Goal: Task Accomplishment & Management: Use online tool/utility

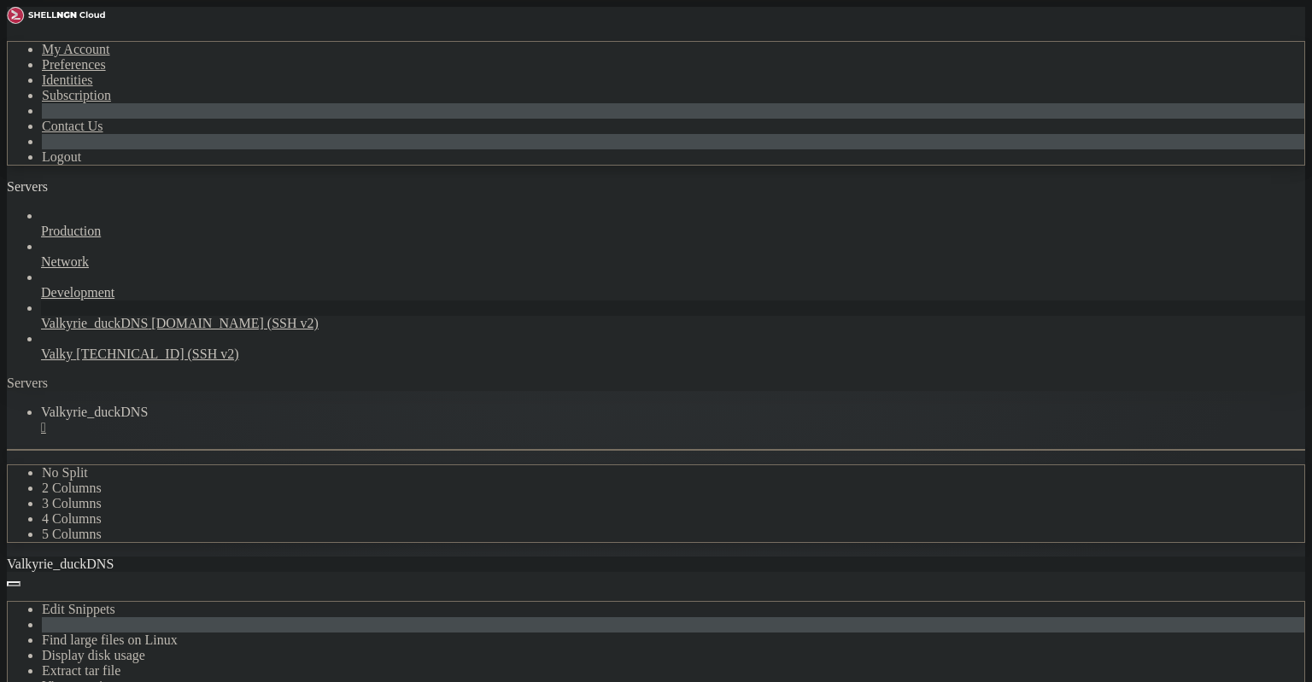
scroll to position [2311, 0]
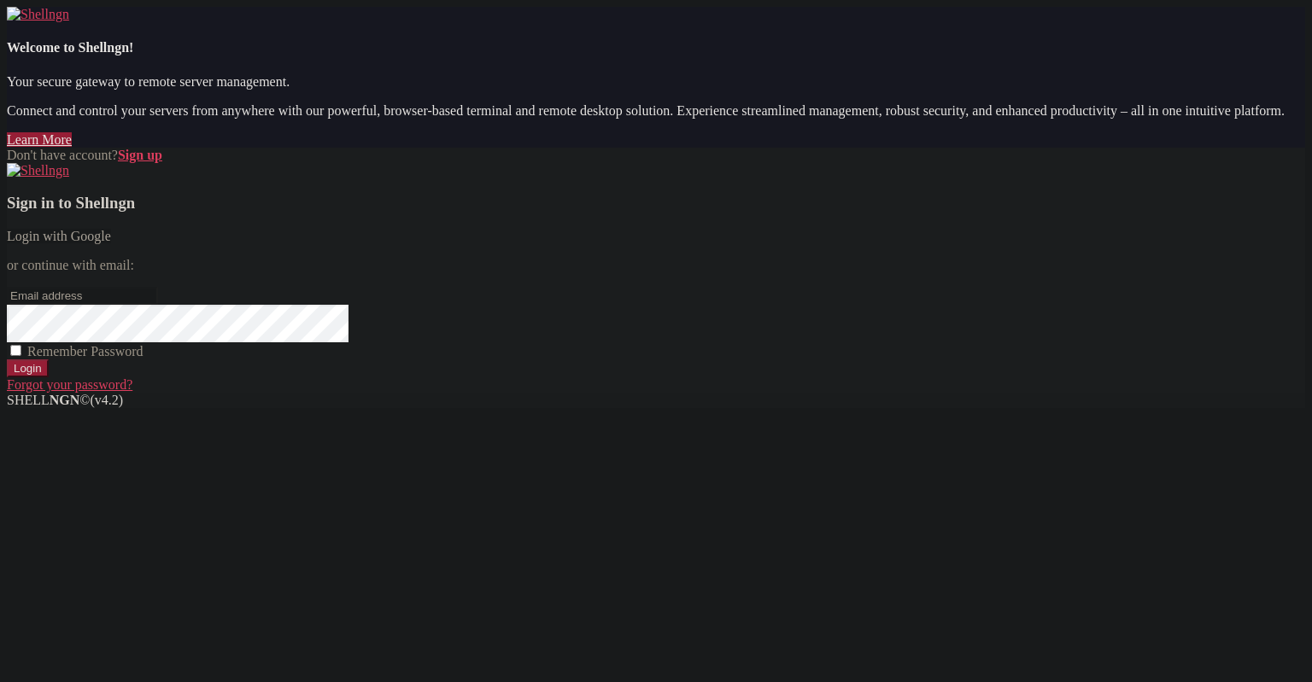
click at [478, 301] on div "Don't have account? Sign up Sign in to Shellngn Login with Google or continue w…" at bounding box center [656, 270] width 1298 height 245
click at [111, 243] on link "Login with Google" at bounding box center [59, 236] width 104 height 15
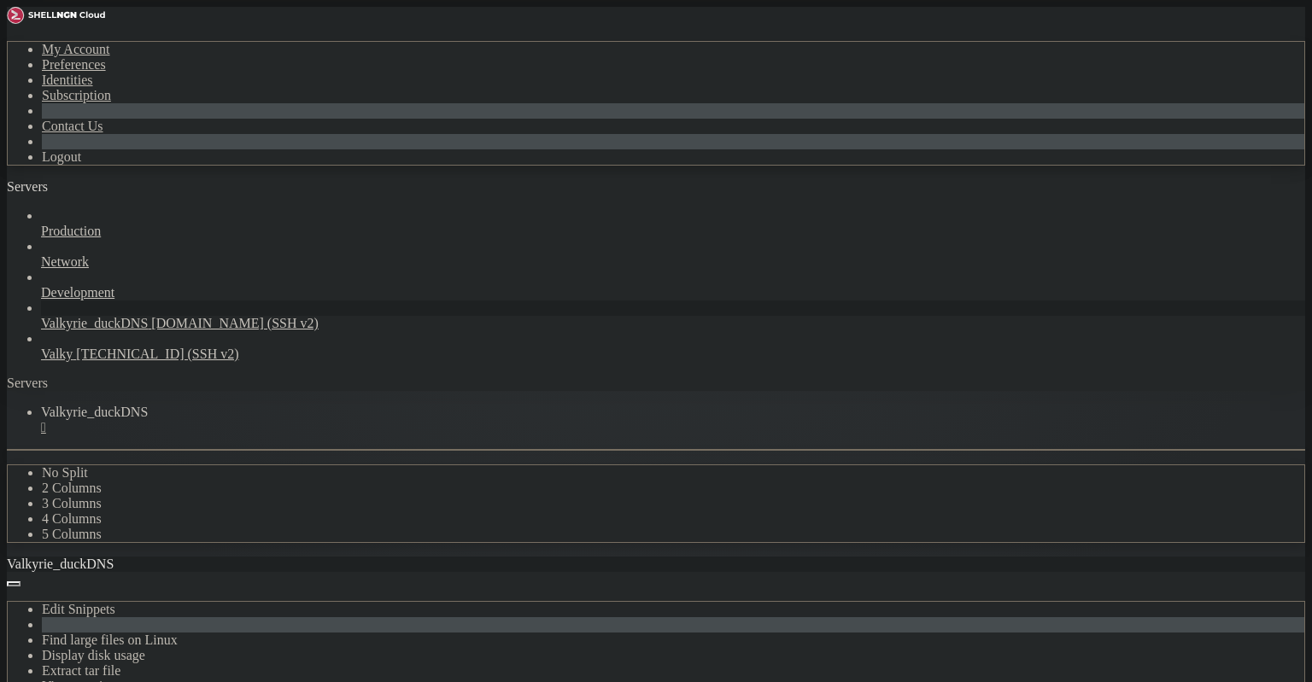
scroll to position [3010, 0]
drag, startPoint x: 163, startPoint y: 1262, endPoint x: 15, endPoint y: 1193, distance: 163.1
copy div "lenneth@valkyrie : ~ $ curl "[URL][DOMAIN_NAME]" \ -H "[AUTH_TOKEN]" {"result":…"
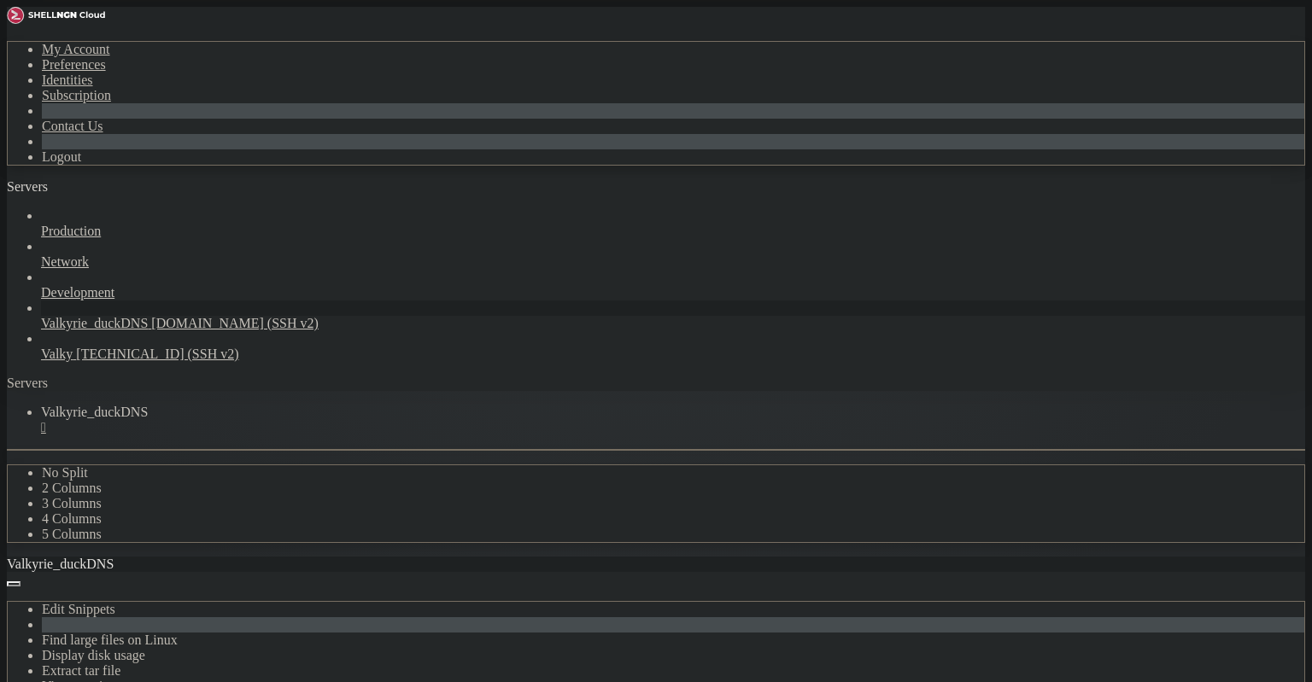
copy div "lenneth@valkyrie : ~ $ curl "[URL][DOMAIN_NAME]" \ -H "[AUTH_TOKEN]" {"result":…"
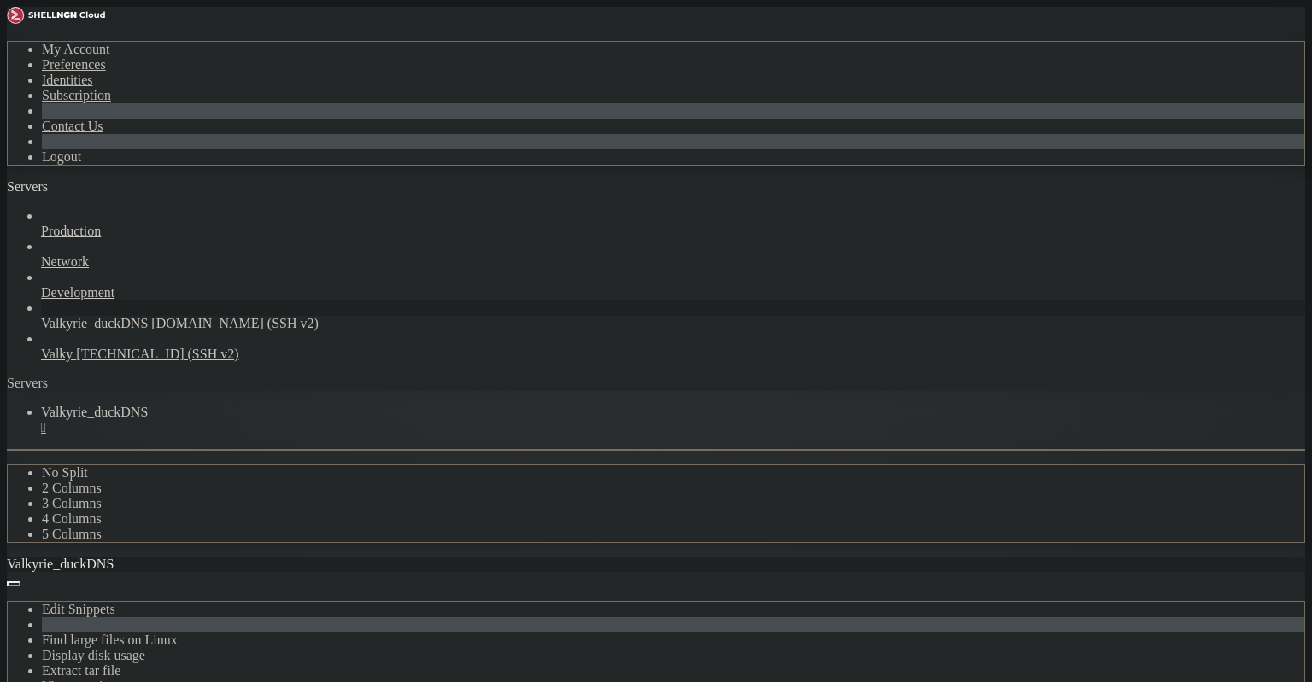
copy span "6ef4cb85832dd39ada6a9eb5f078749b"
drag, startPoint x: 584, startPoint y: 1276, endPoint x: 152, endPoint y: 1269, distance: 432.2
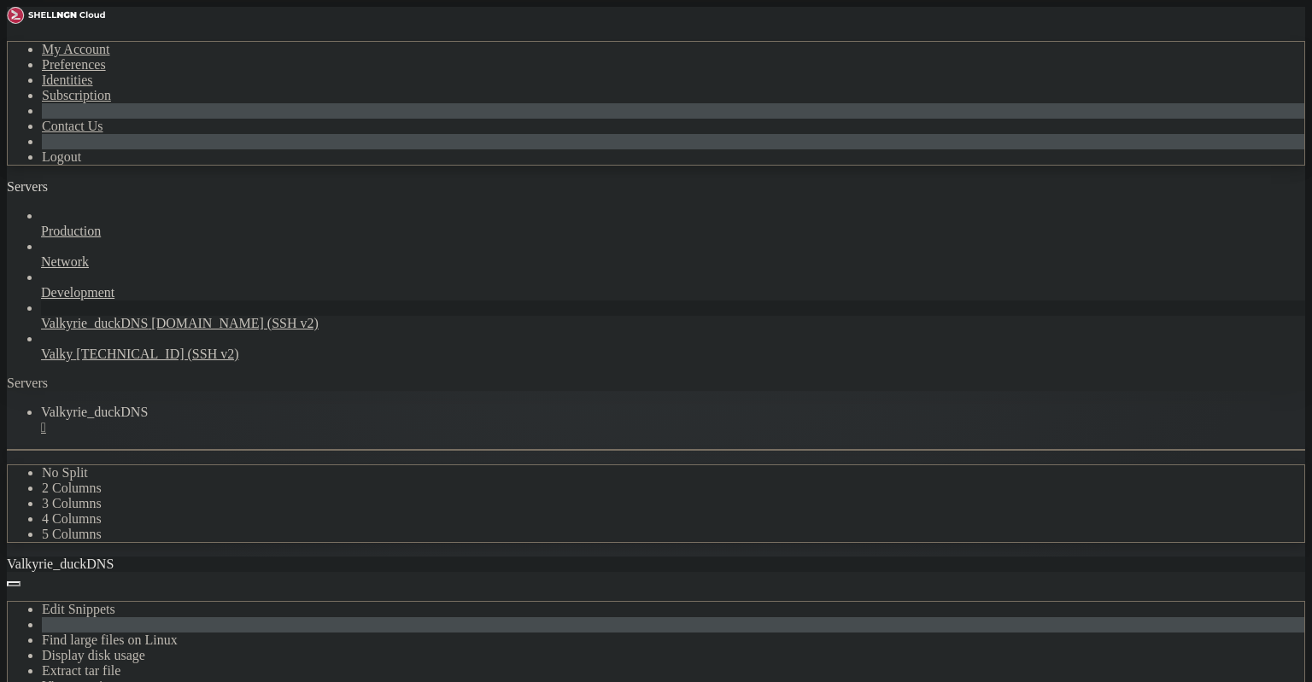
drag, startPoint x: 540, startPoint y: 1284, endPoint x: 67, endPoint y: 1241, distance: 474.3
drag, startPoint x: 17, startPoint y: 1237, endPoint x: 591, endPoint y: 1296, distance: 577.0
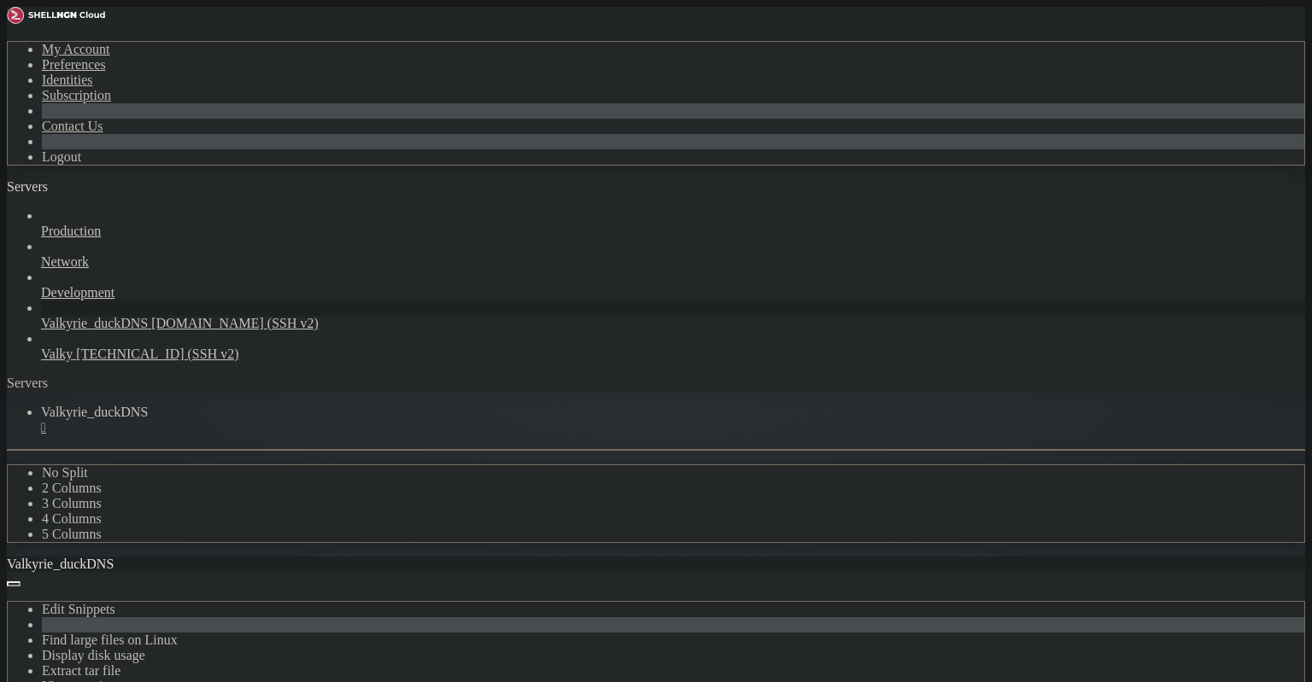
scroll to position [271, 0]
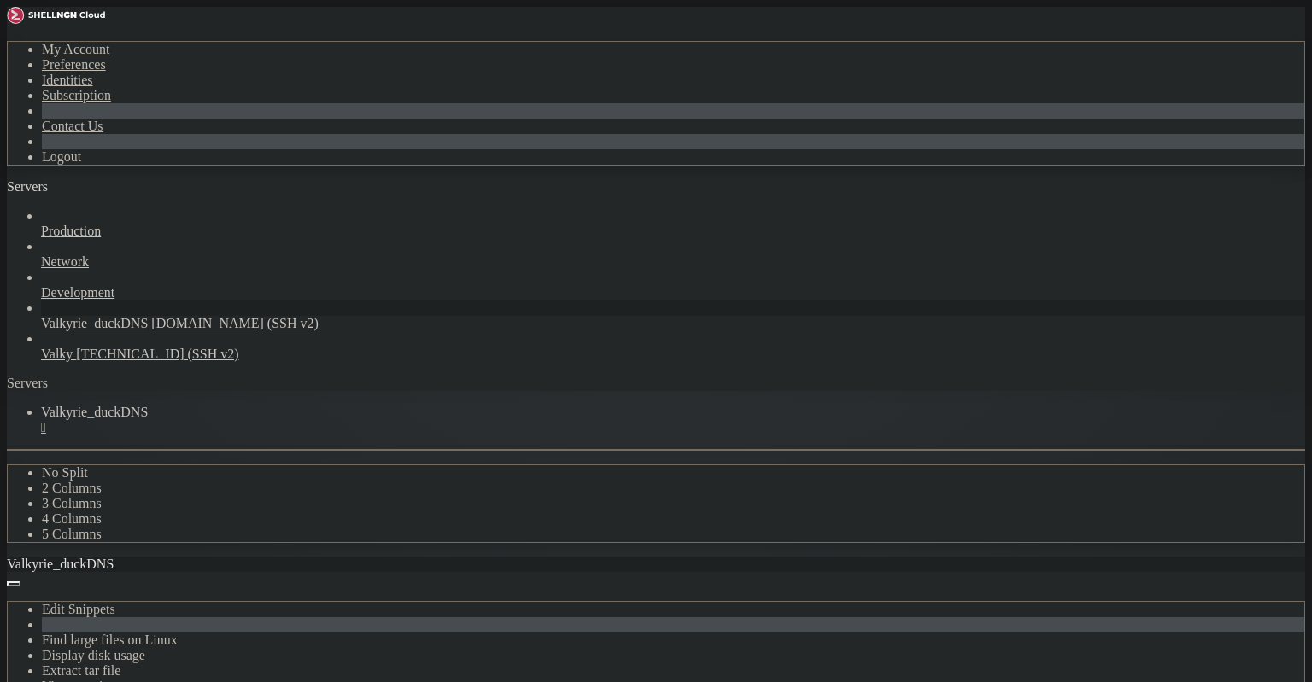
copy div "lenneth@valkyrie : ~ $ lenneth@valkyrie : ~ $ /usr/local/bin/[DOMAIN_NAME] {"re…"
drag, startPoint x: 15, startPoint y: 1153, endPoint x: 26, endPoint y: 1154, distance: 10.3
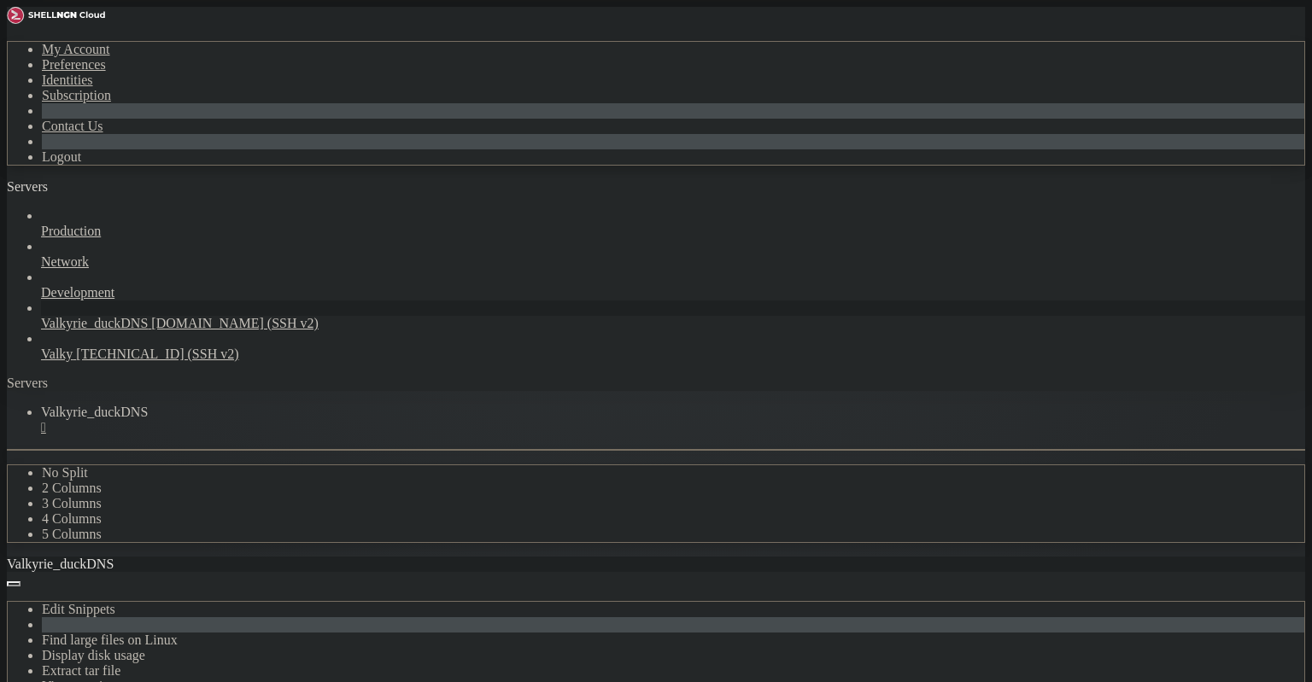
copy div "lenneth@valkyrie : ~ $ lenneth@valkyrie : ~ $ nslookup [DOMAIN_NAME] Server: [T…"
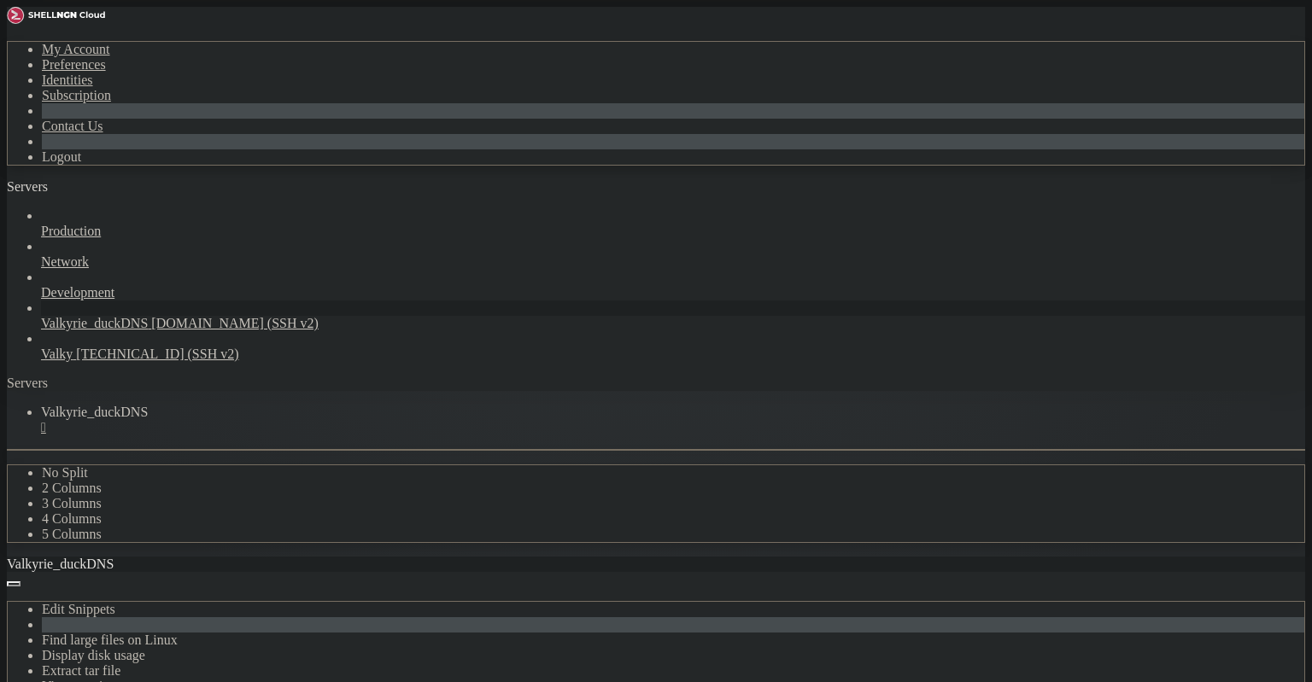
drag, startPoint x: 637, startPoint y: 948, endPoint x: 625, endPoint y: 954, distance: 13.4
drag, startPoint x: 16, startPoint y: 1239, endPoint x: 446, endPoint y: 1238, distance: 429.6
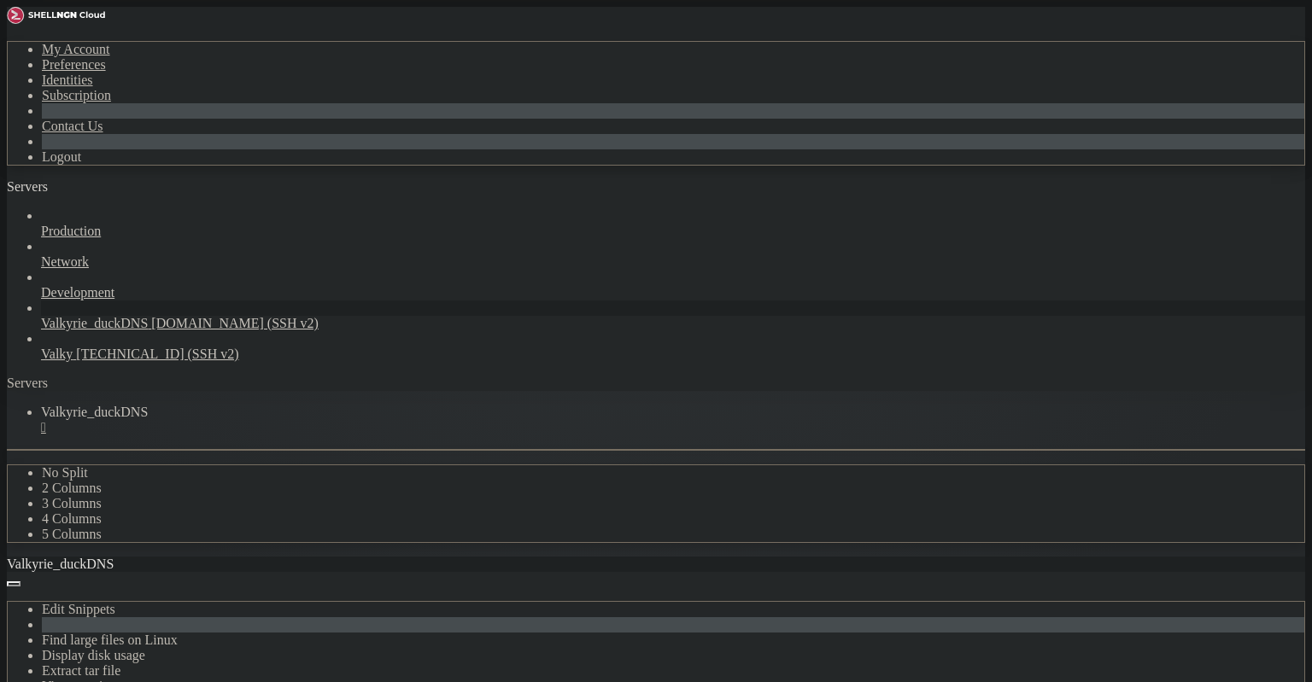
drag, startPoint x: 14, startPoint y: 1238, endPoint x: 327, endPoint y: 1239, distance: 313.4
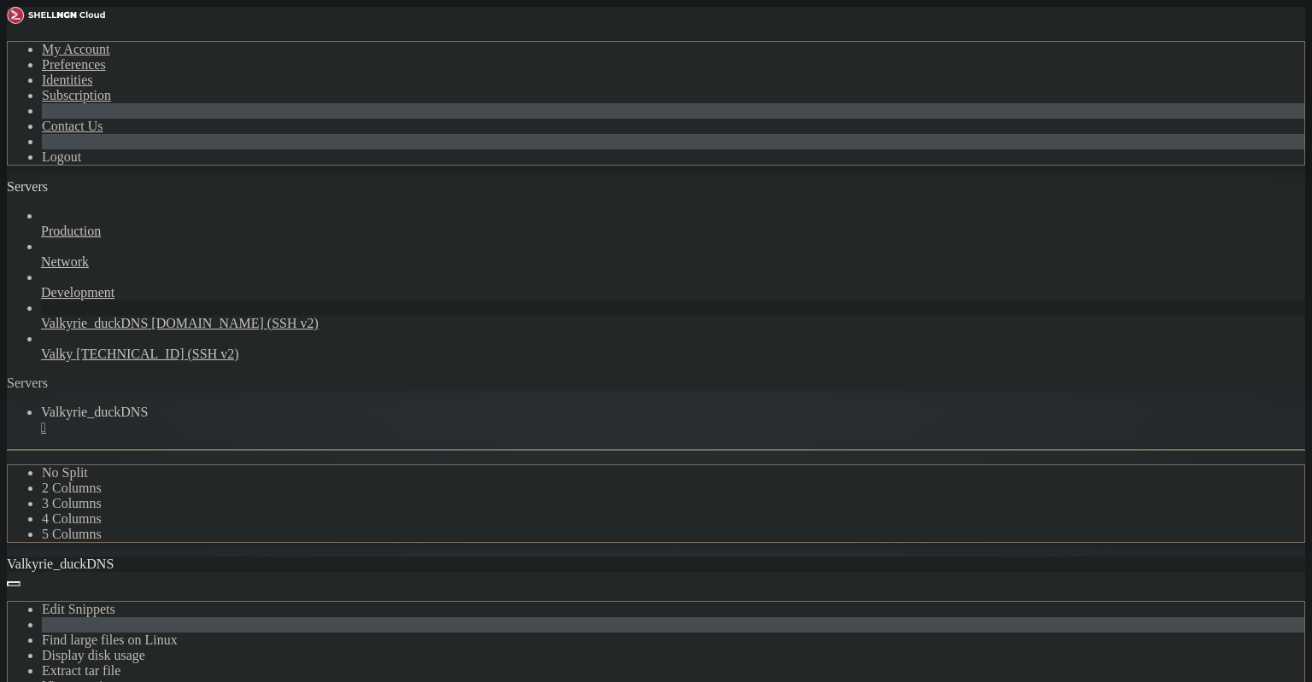
copy x-row "callback"
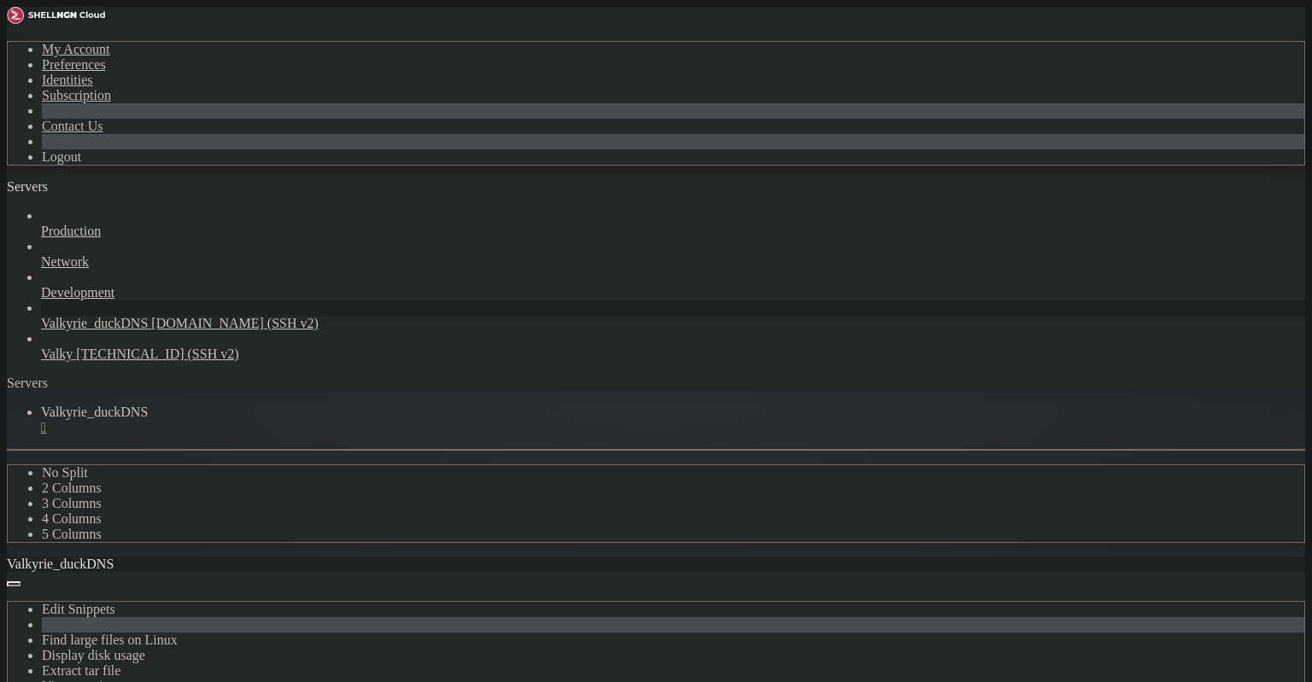
copy x-row "."
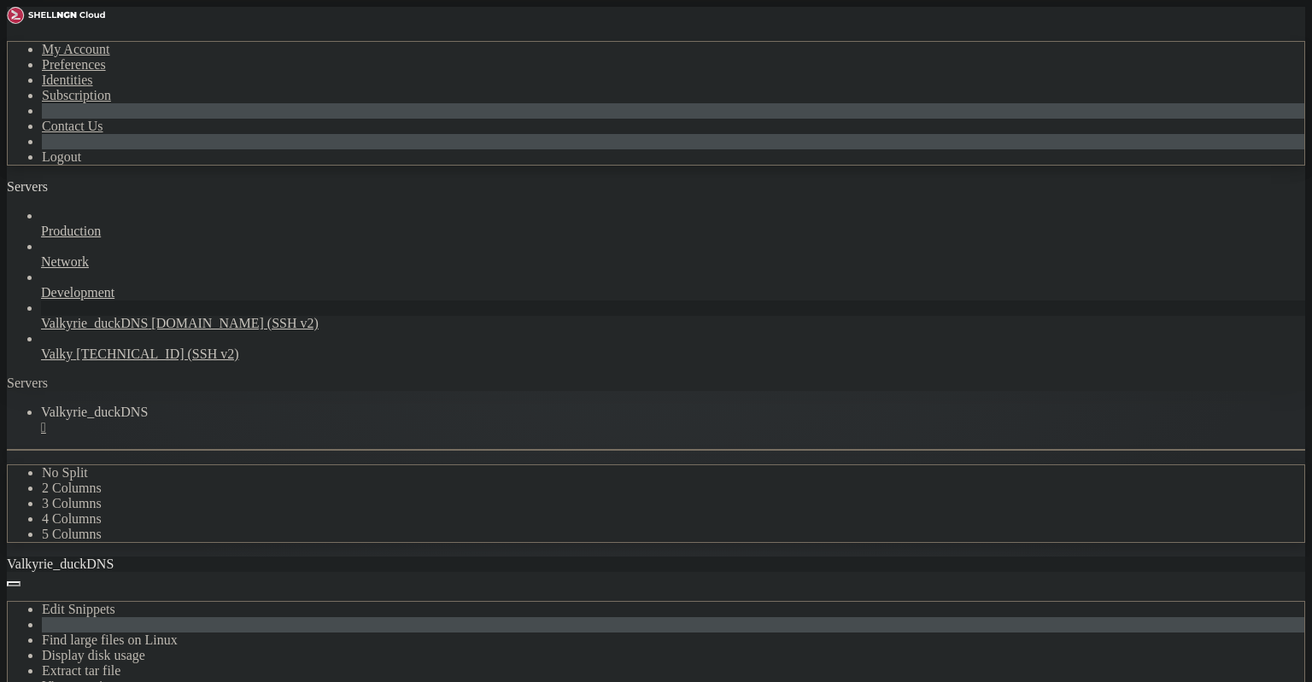
copy x-row "dash"
drag, startPoint x: 296, startPoint y: 1267, endPoint x: 557, endPoint y: 1271, distance: 260.5
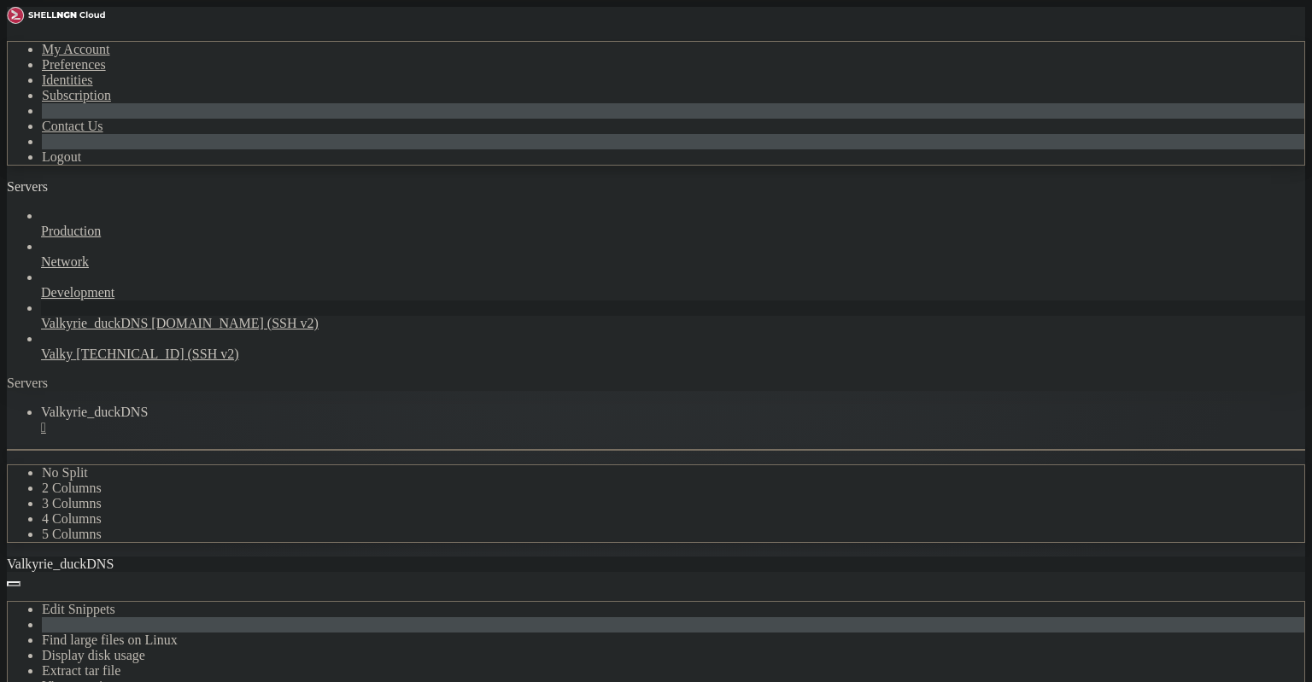
copy x-row "b1a983eb-e158-4ff4-953c-f8b8e33f55c4"
drag, startPoint x: 169, startPoint y: 1078, endPoint x: 177, endPoint y: 1073, distance: 9.2
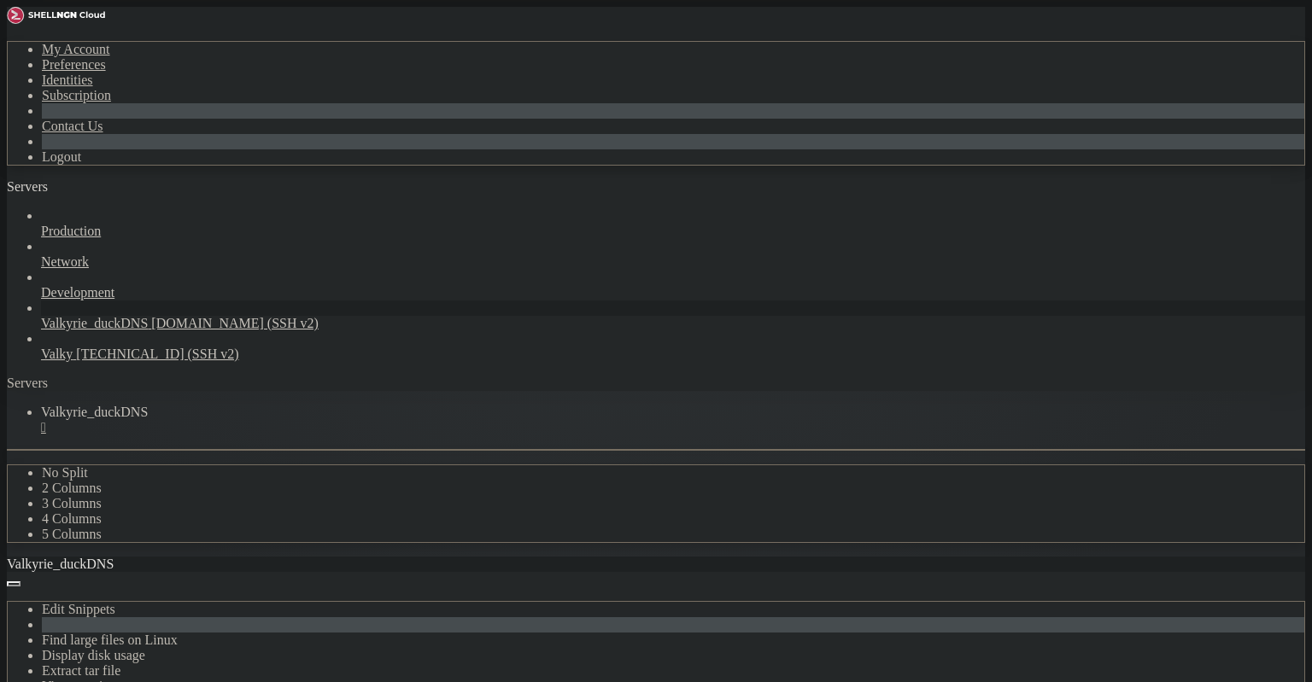
drag, startPoint x: 121, startPoint y: 1235, endPoint x: 19, endPoint y: 1192, distance: 111.0
drag, startPoint x: 308, startPoint y: 979, endPoint x: 307, endPoint y: 987, distance: 8.6
drag, startPoint x: 343, startPoint y: 1208, endPoint x: 644, endPoint y: 1210, distance: 300.6
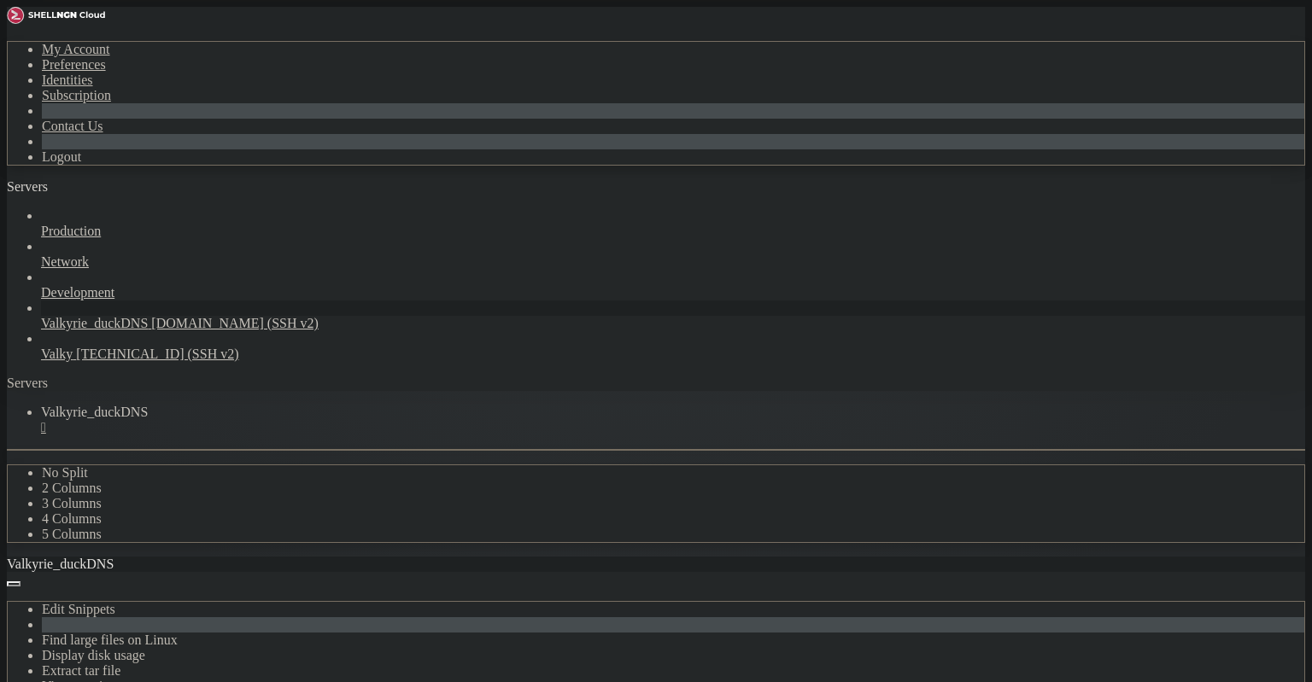
copy x-row "b1a983eb-e158-4ff4-953c-f8b8e33f55c4.json"
drag, startPoint x: 190, startPoint y: 768, endPoint x: 225, endPoint y: 769, distance: 35.9
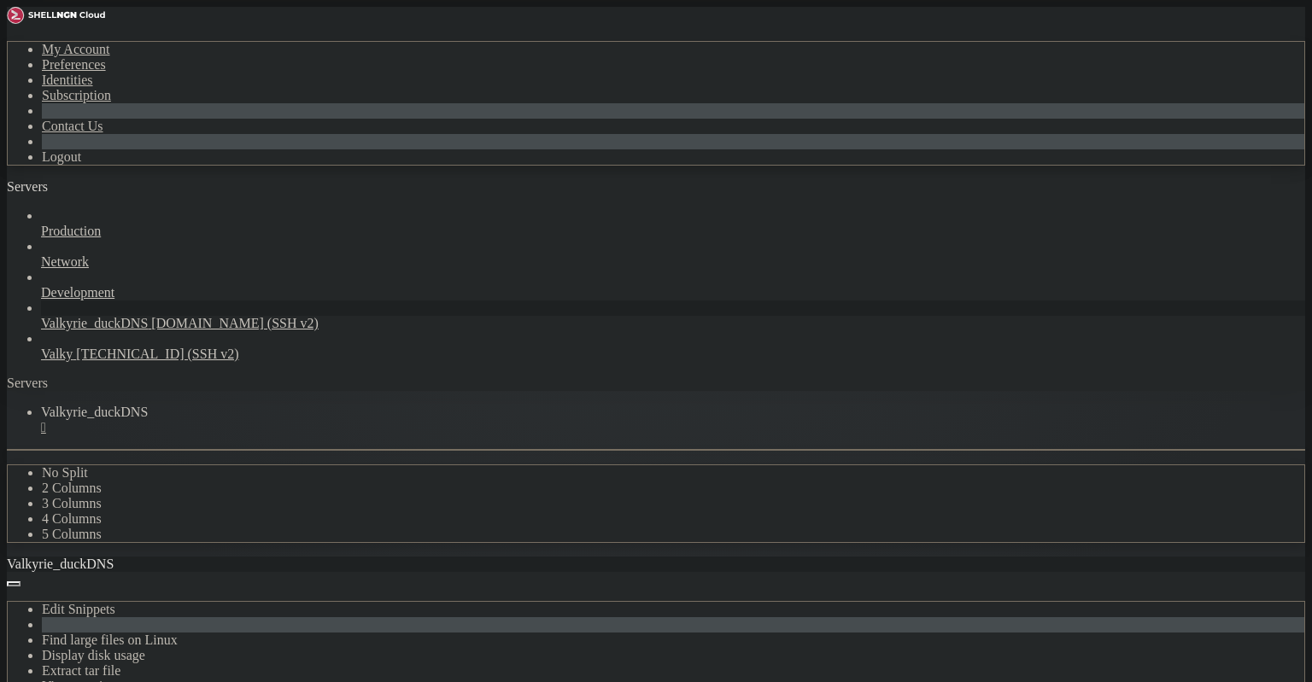
scroll to position [4992, 0]
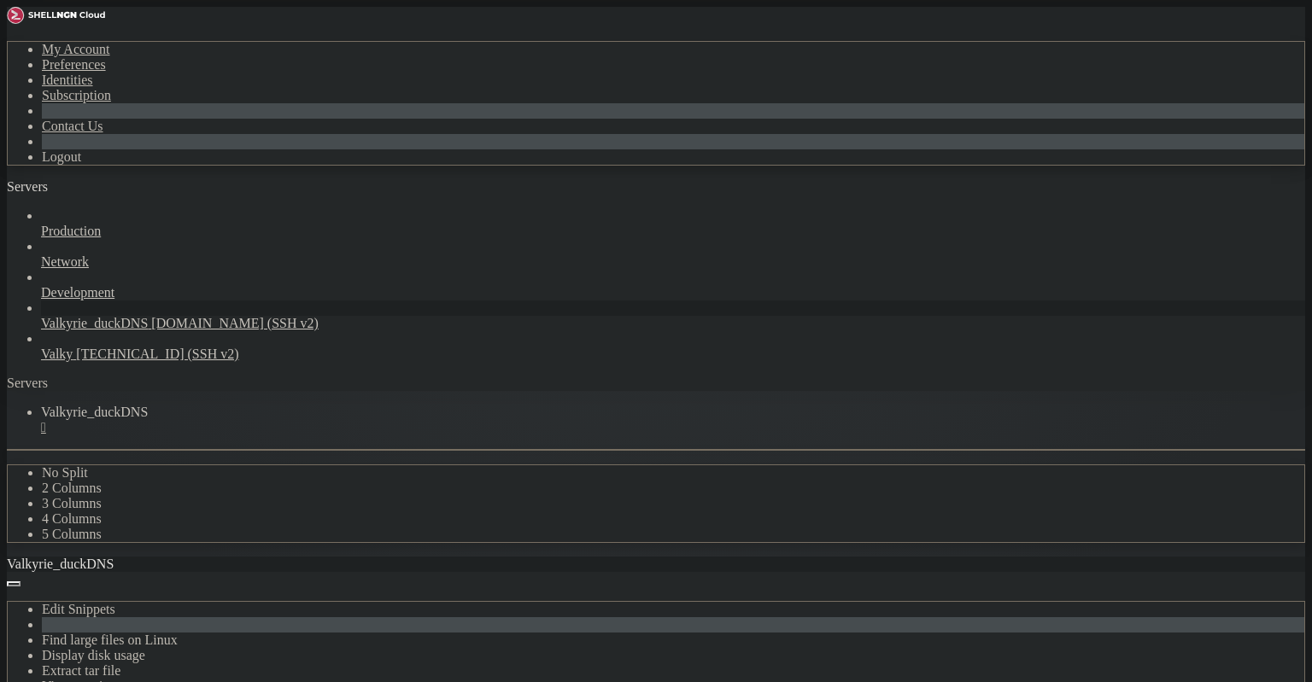
scroll to position [5106, 0]
drag, startPoint x: 61, startPoint y: 960, endPoint x: 103, endPoint y: 970, distance: 43.1
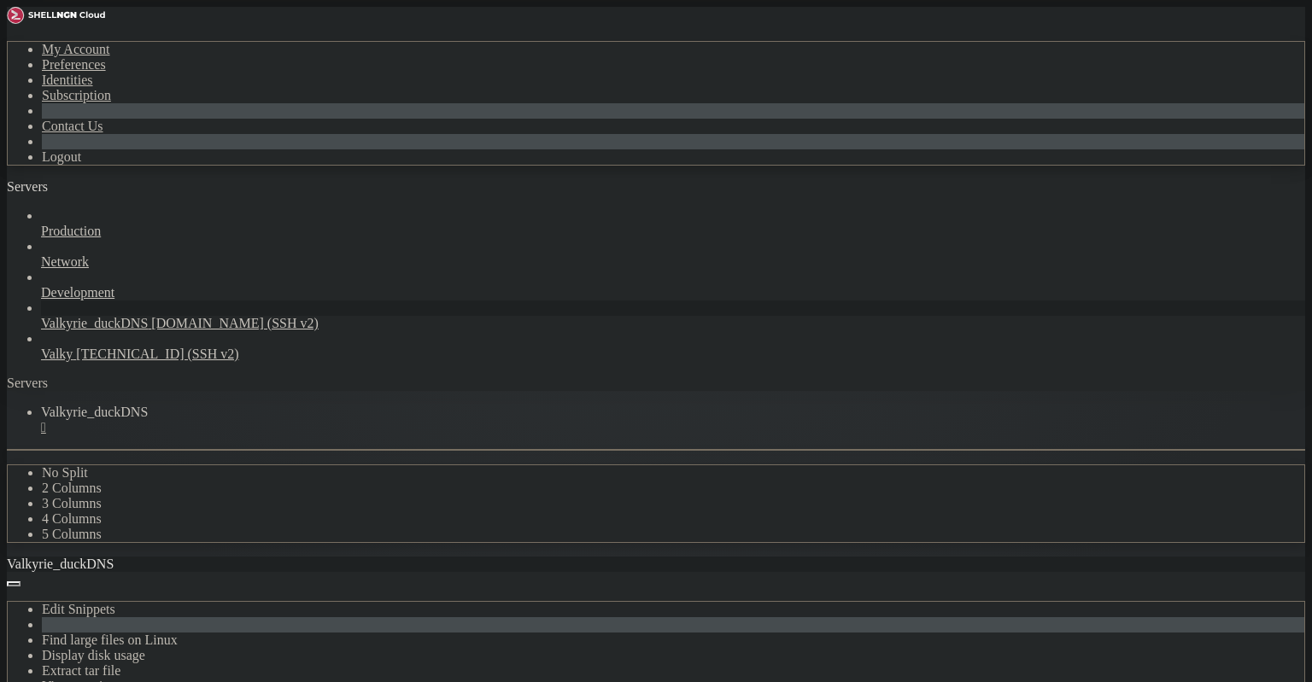
drag, startPoint x: 536, startPoint y: 883, endPoint x: 533, endPoint y: 893, distance: 10.8
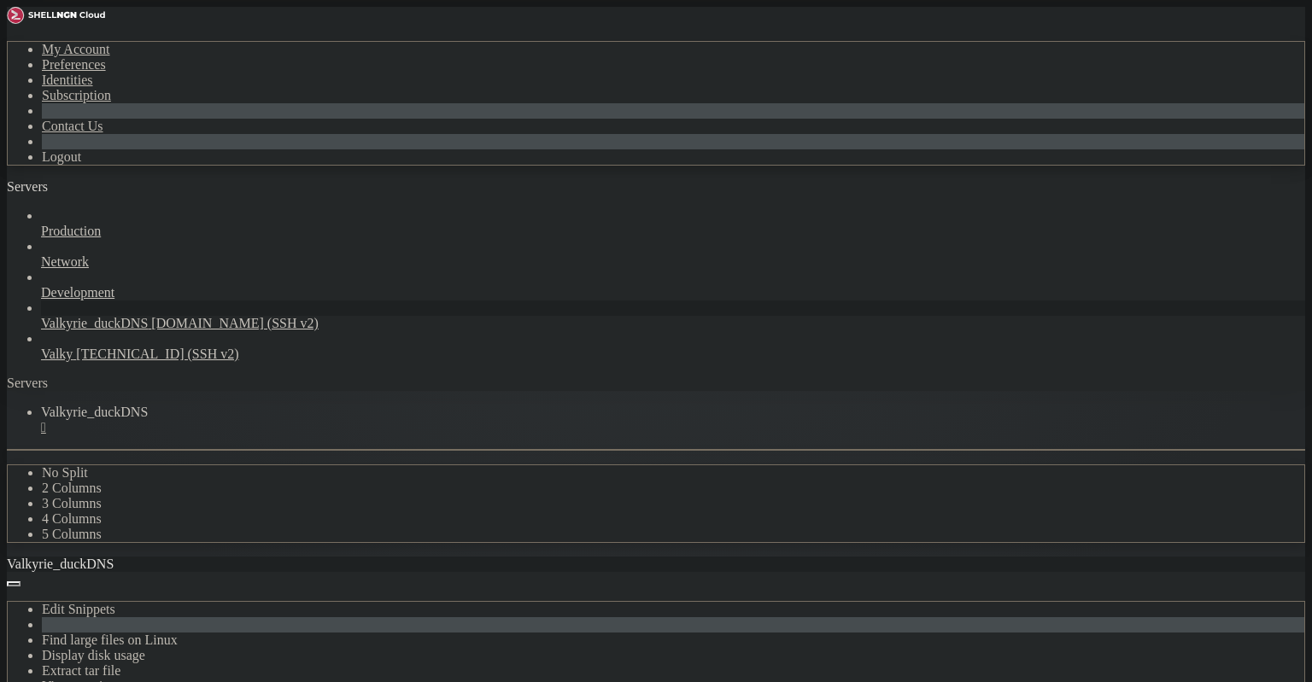
drag, startPoint x: 29, startPoint y: 1133, endPoint x: 42, endPoint y: 1148, distance: 19.4
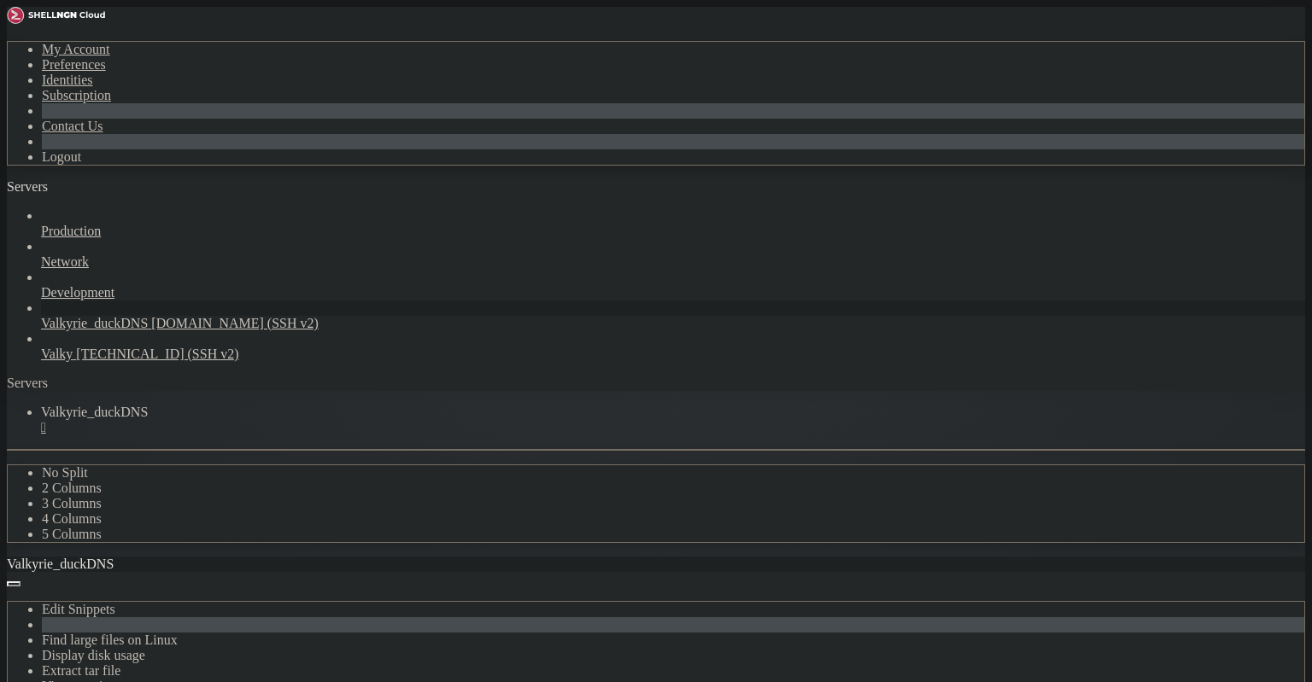
drag, startPoint x: 13, startPoint y: 1030, endPoint x: 24, endPoint y: 1040, distance: 15.1
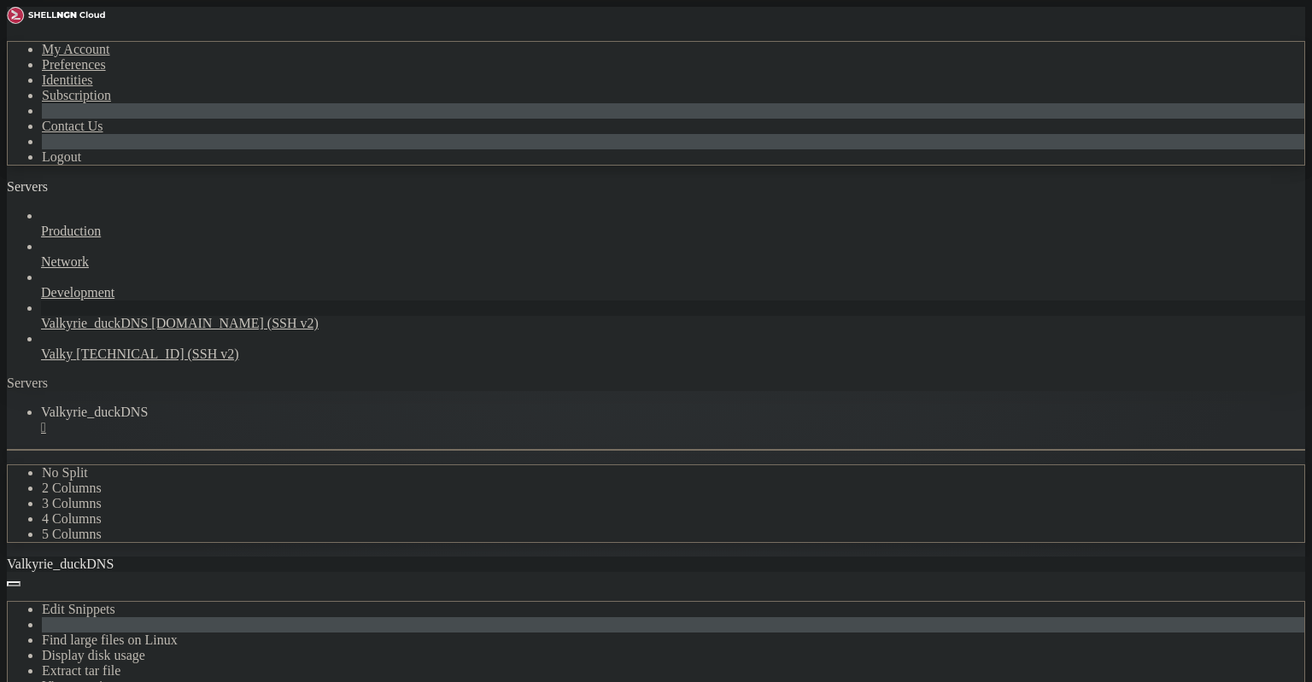
scroll to position [7489, 0]
drag, startPoint x: 9, startPoint y: 869, endPoint x: 184, endPoint y: 1096, distance: 287.3
drag, startPoint x: 169, startPoint y: 1180, endPoint x: 15, endPoint y: 870, distance: 346.0
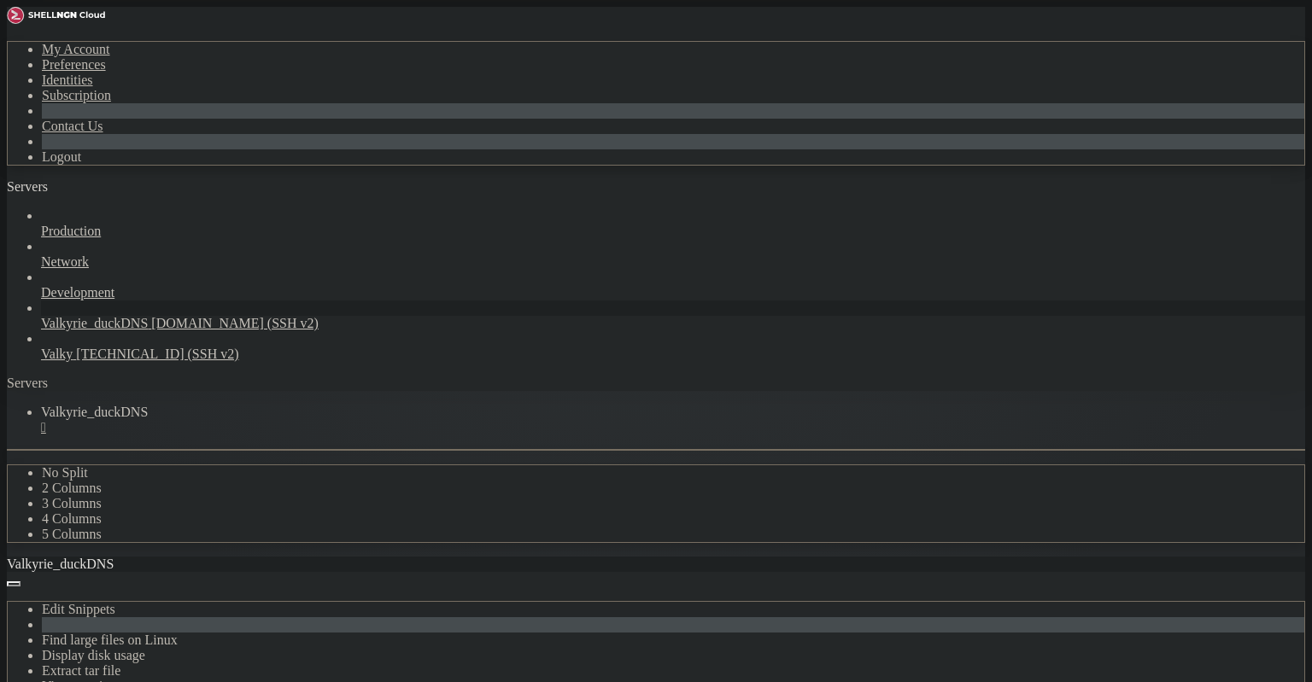
drag, startPoint x: 418, startPoint y: 1087, endPoint x: 390, endPoint y: 1082, distance: 28.6
drag, startPoint x: 197, startPoint y: 1284, endPoint x: 15, endPoint y: 1224, distance: 191.7
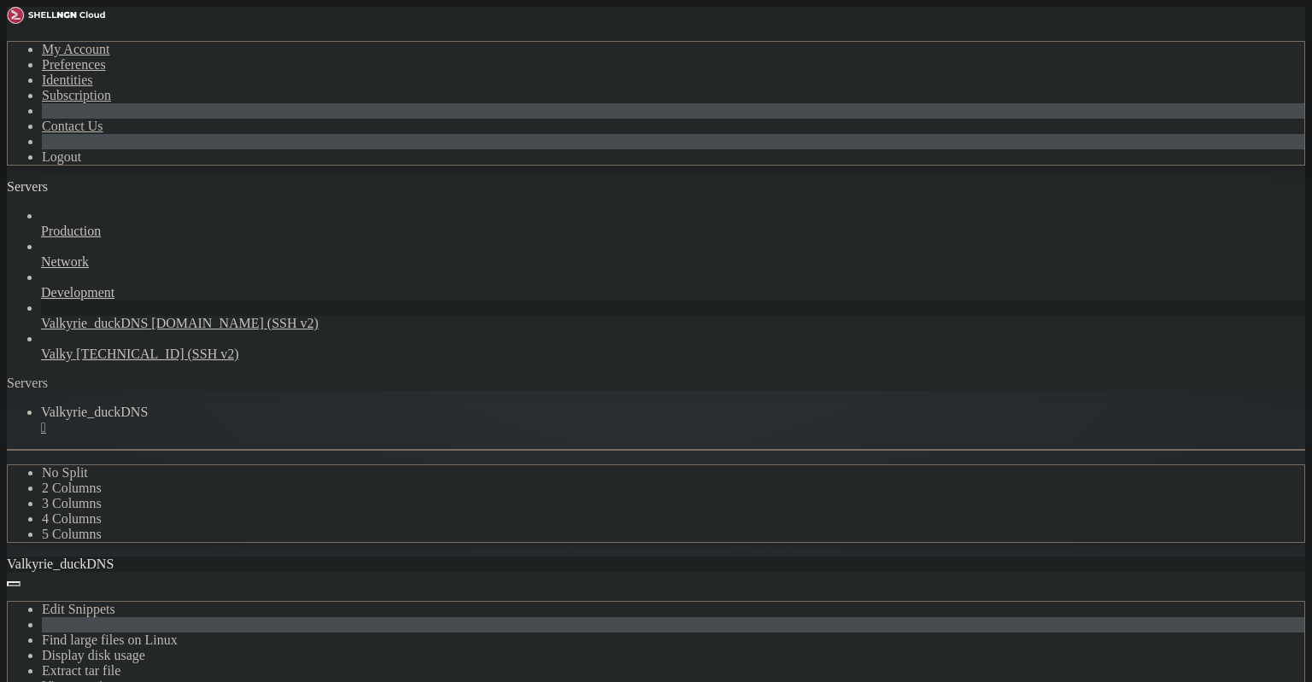
scroll to position [10558, 0]
